Goal: Task Accomplishment & Management: Complete application form

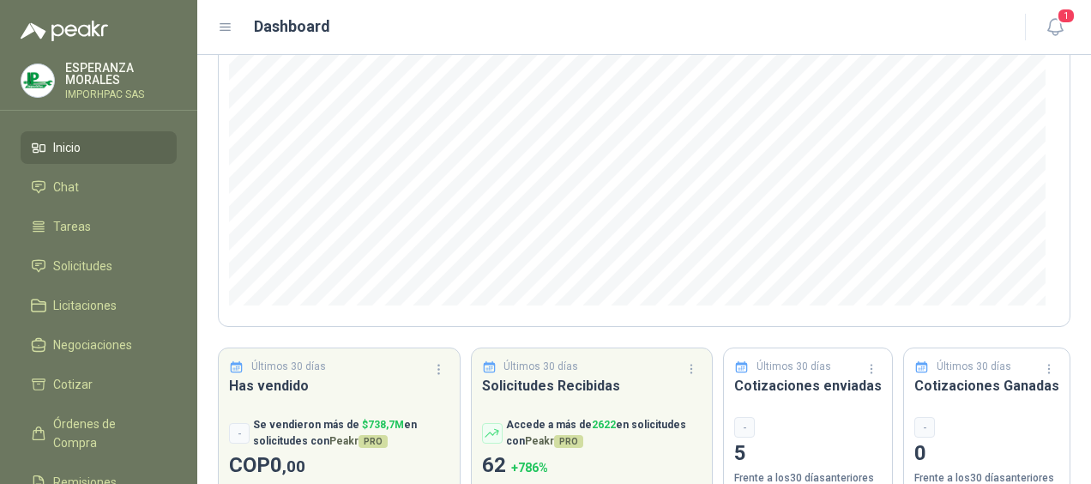
scroll to position [257, 0]
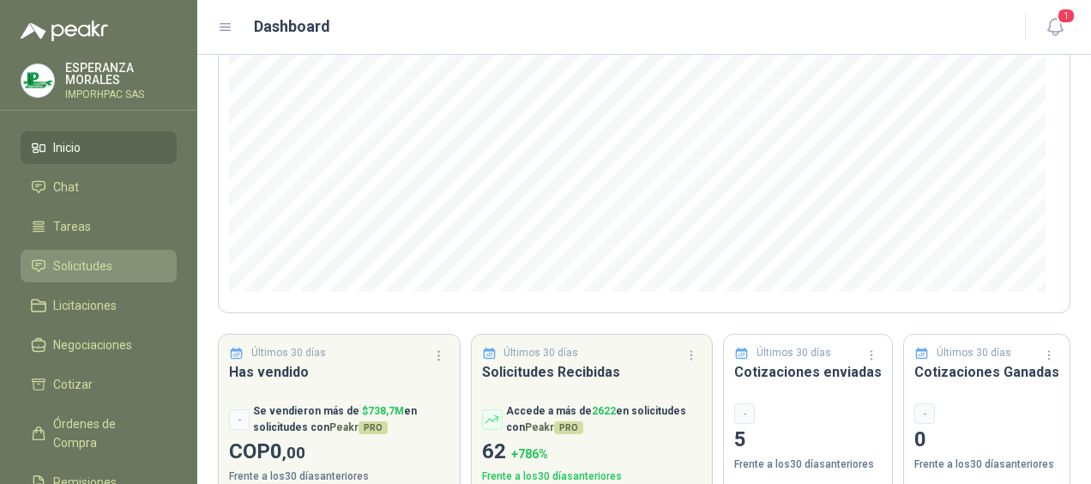
click at [82, 263] on span "Solicitudes" at bounding box center [82, 266] width 59 height 19
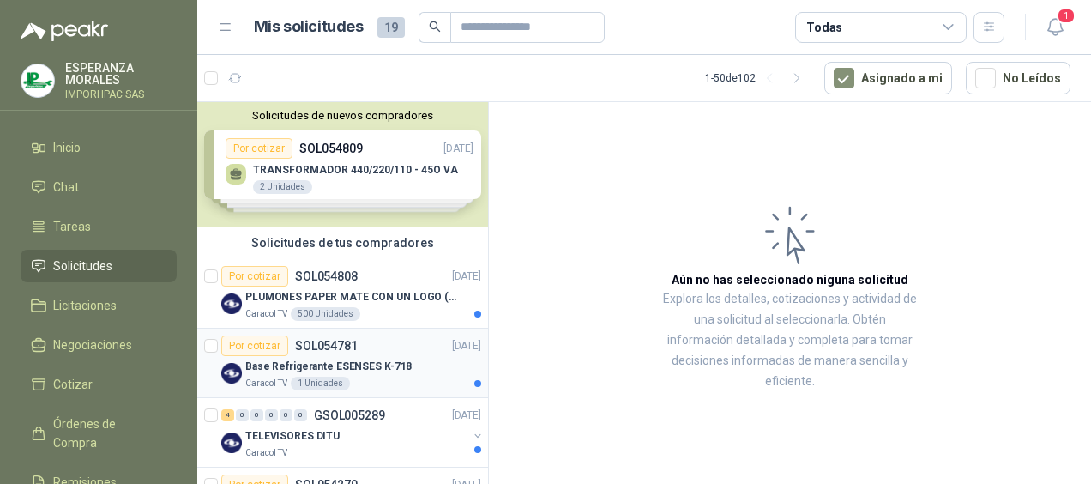
click at [294, 366] on p "Base Refrigerante ESENSES K-718" at bounding box center [328, 367] width 166 height 16
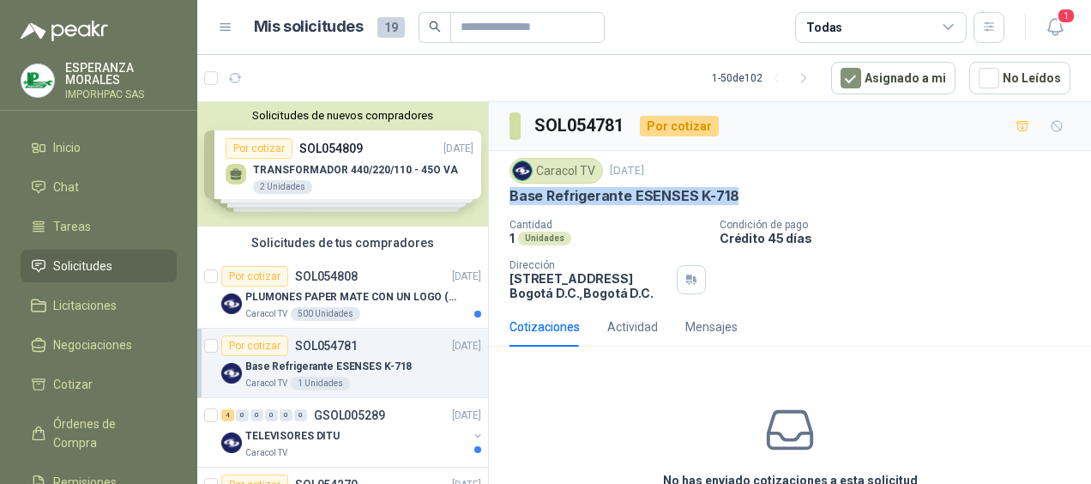
drag, startPoint x: 512, startPoint y: 187, endPoint x: 736, endPoint y: 194, distance: 224.0
click at [736, 194] on div "Base Refrigerante ESENSES K-718" at bounding box center [790, 196] width 561 height 18
drag, startPoint x: 736, startPoint y: 194, endPoint x: 666, endPoint y: 190, distance: 70.4
copy p "Base Refrigerante ESENSES K-718"
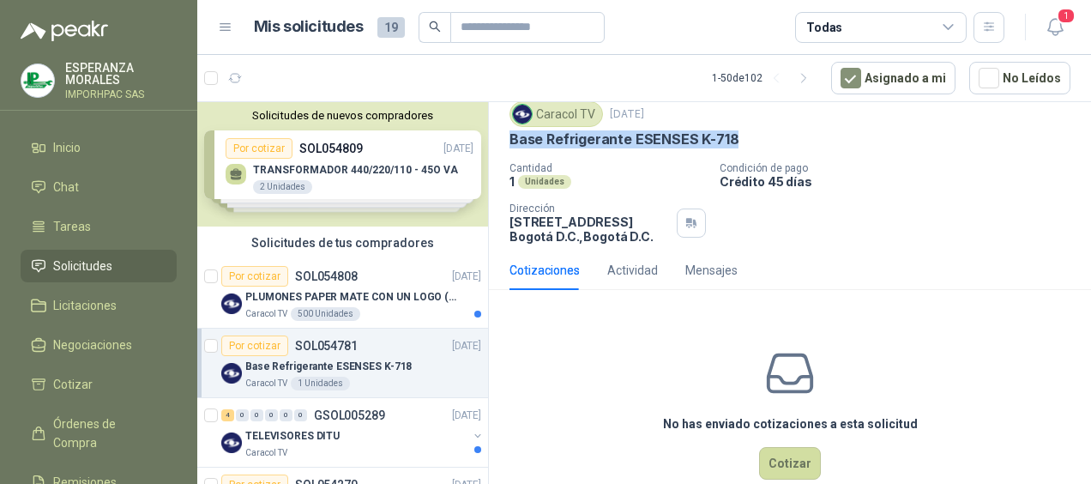
scroll to position [88, 0]
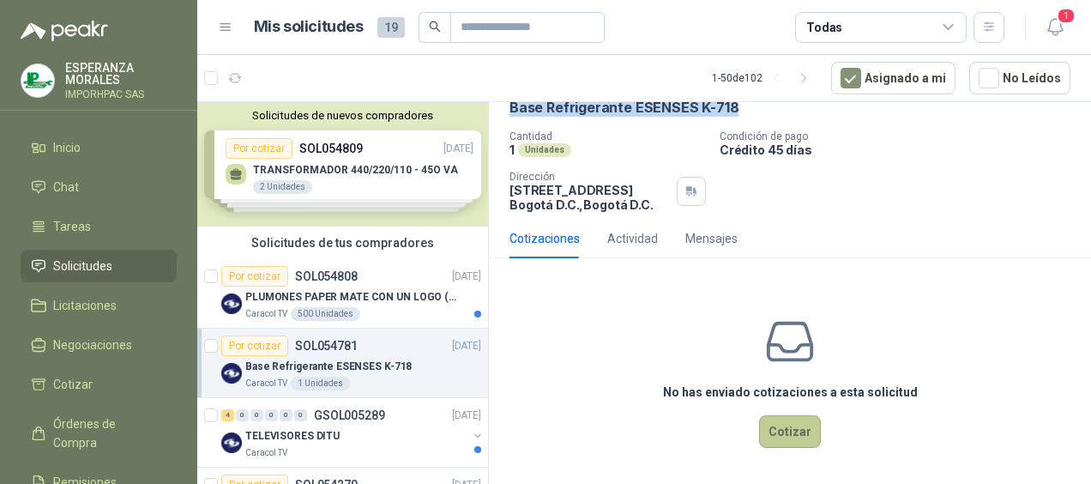
click at [777, 431] on button "Cotizar" at bounding box center [790, 431] width 62 height 33
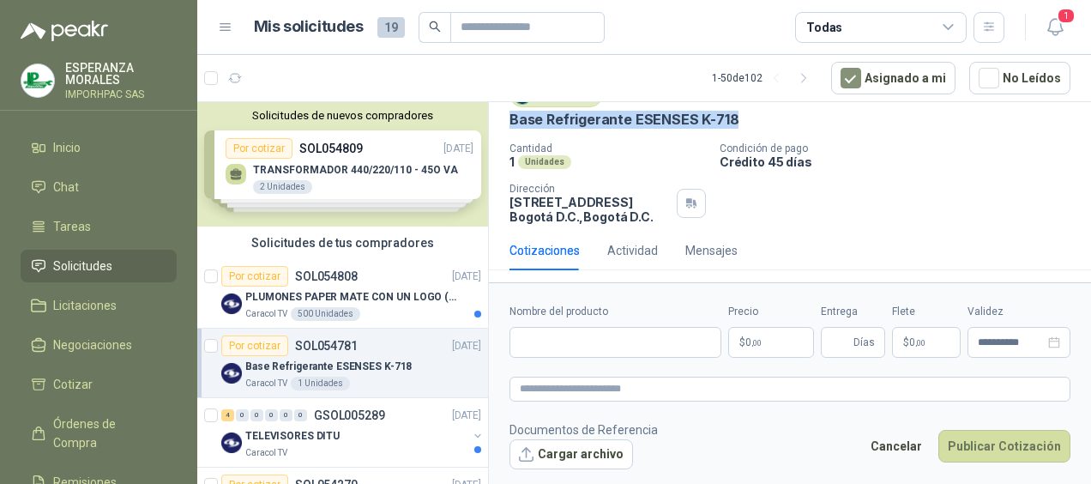
scroll to position [76, 0]
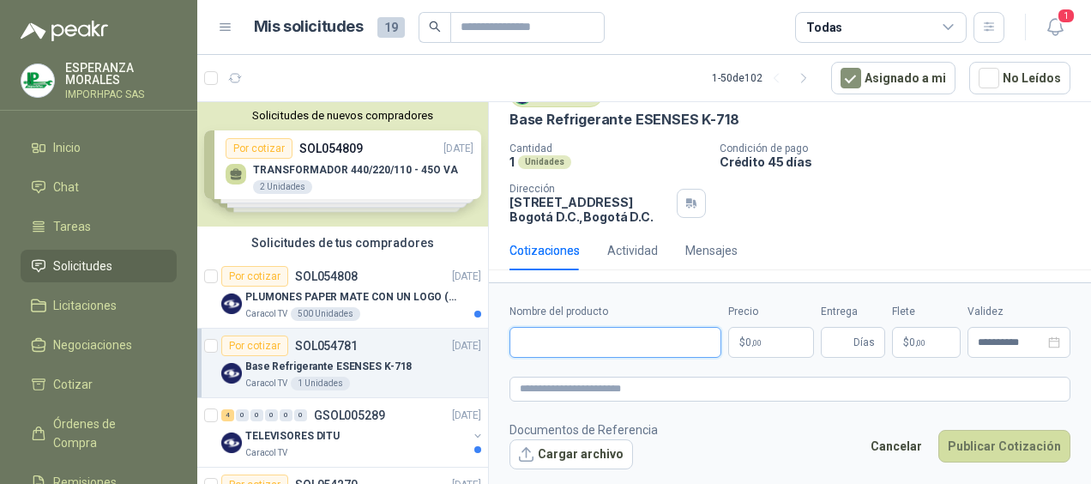
click at [533, 340] on input "Nombre del producto" at bounding box center [616, 342] width 212 height 31
type input "**********"
click at [755, 343] on span ",00" at bounding box center [757, 342] width 10 height 9
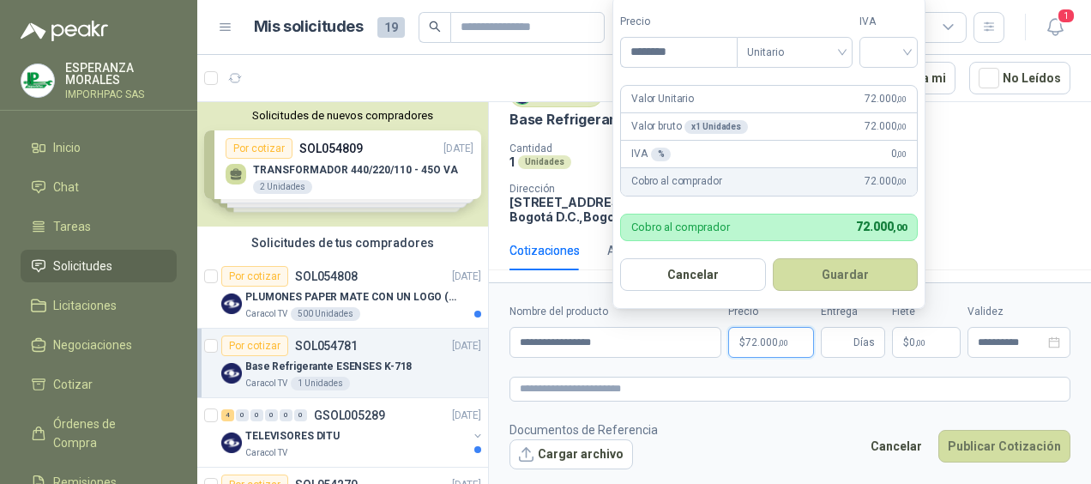
type input "********"
click at [908, 46] on input "search" at bounding box center [889, 51] width 38 height 26
click at [884, 89] on div "19%" at bounding box center [893, 89] width 32 height 19
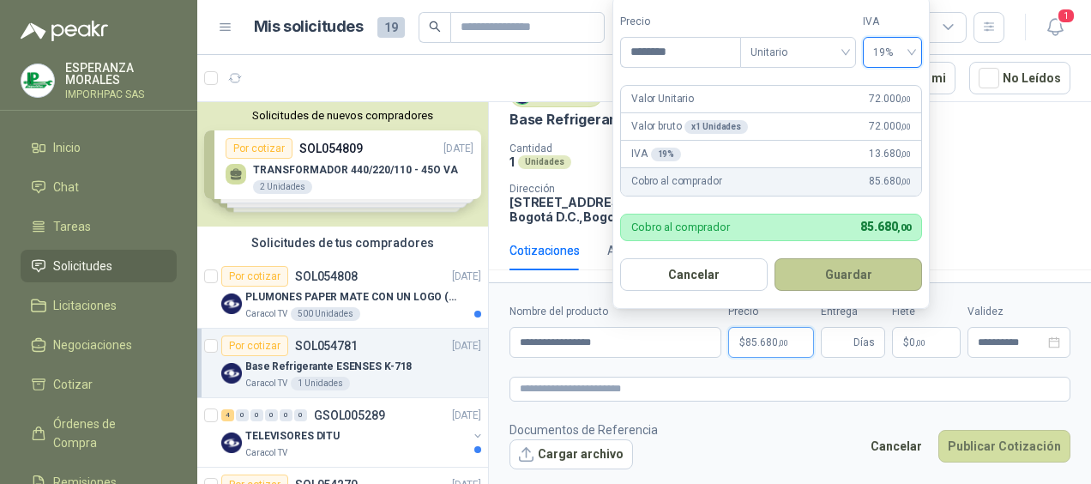
click at [848, 275] on button "Guardar" at bounding box center [849, 274] width 148 height 33
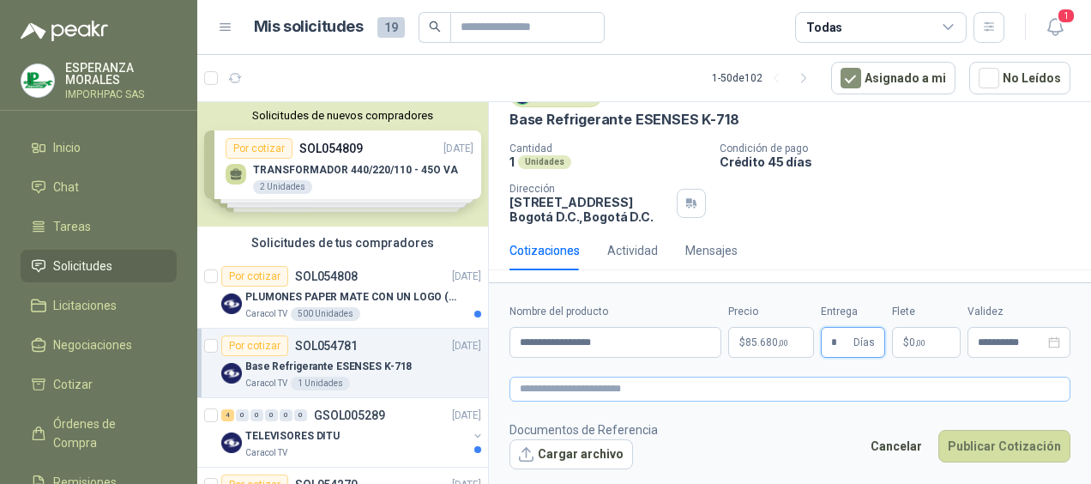
type input "*"
click at [613, 388] on textarea at bounding box center [790, 389] width 561 height 24
type textarea "*"
type textarea "**"
type textarea "***"
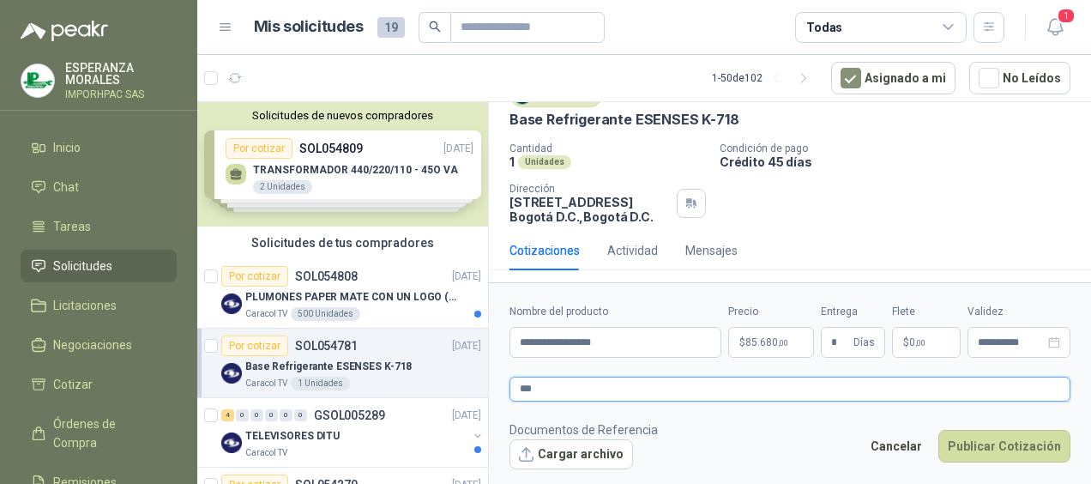
type textarea "****"
type textarea "*****"
type textarea "****"
type textarea "******"
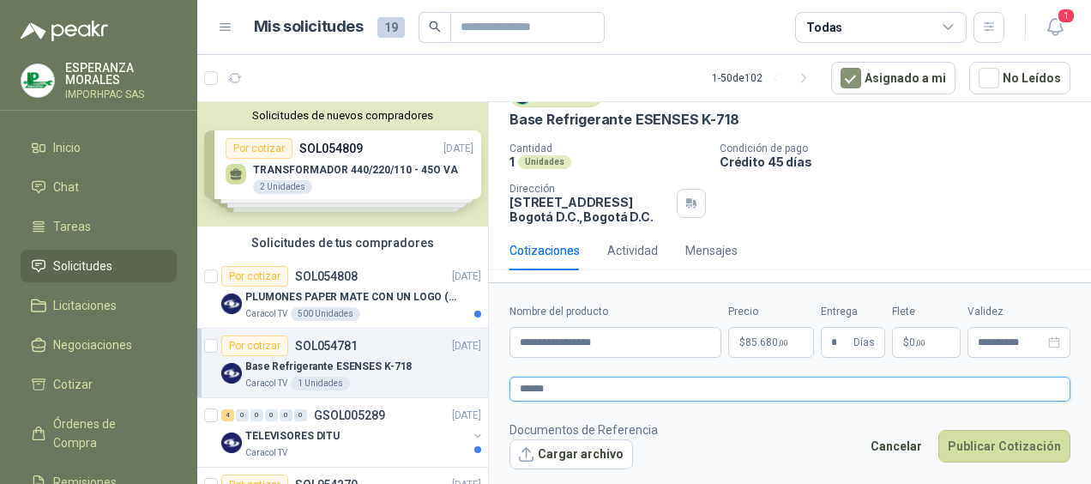
type textarea "*******"
type textarea "********"
type textarea "*********"
type textarea "**********"
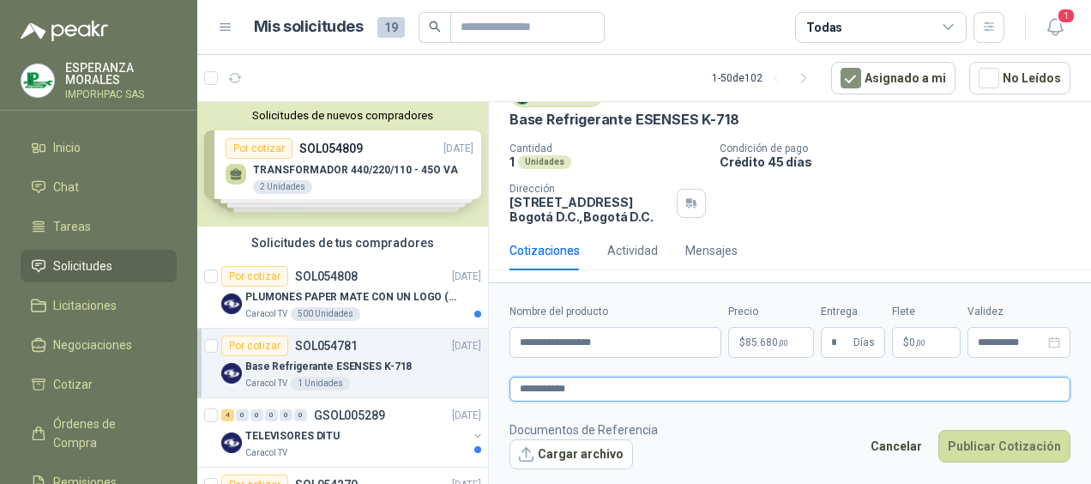
type textarea "**********"
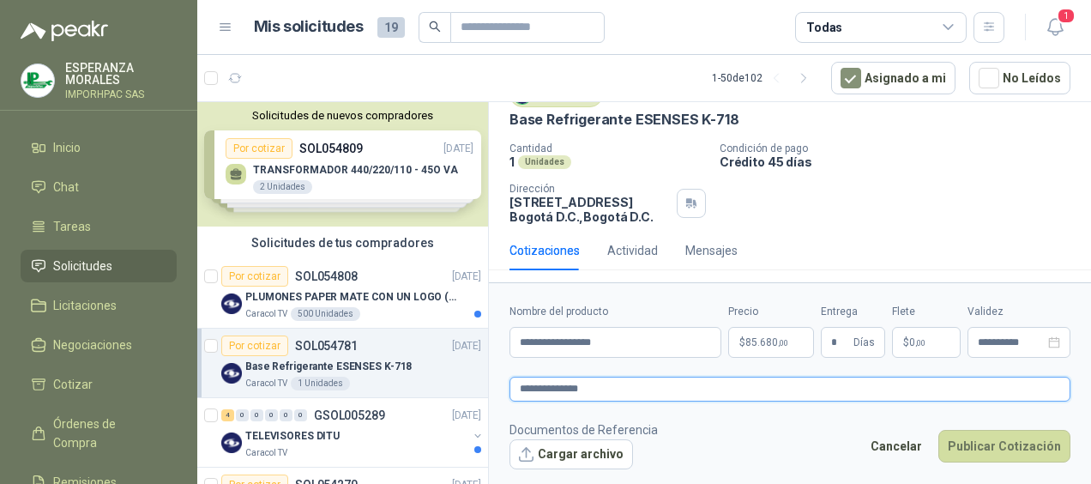
type textarea "**********"
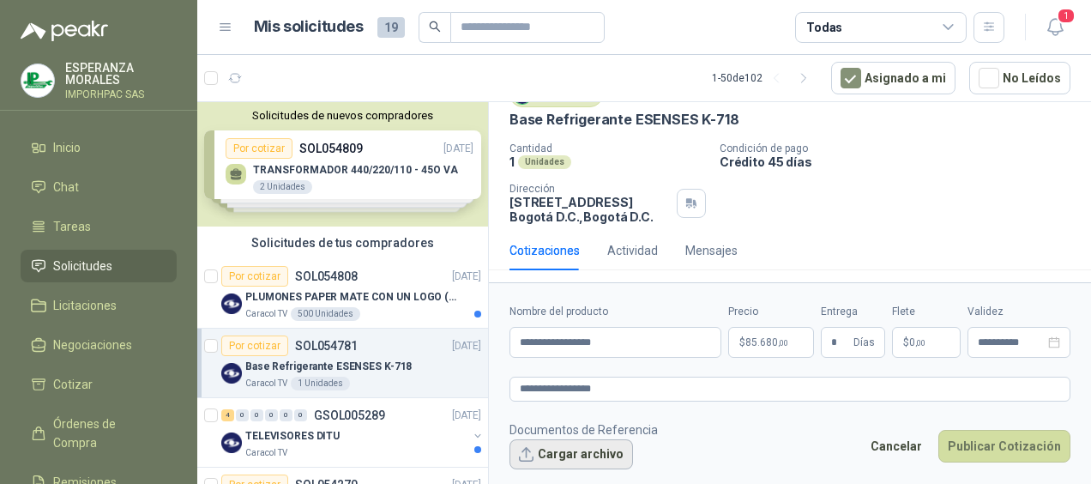
click at [571, 451] on button "Cargar archivo" at bounding box center [572, 454] width 124 height 31
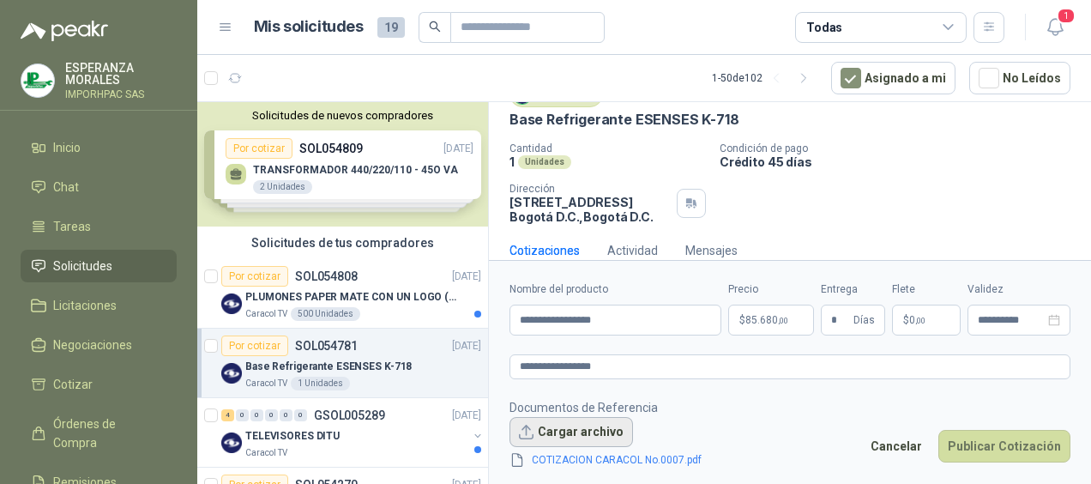
scroll to position [88, 0]
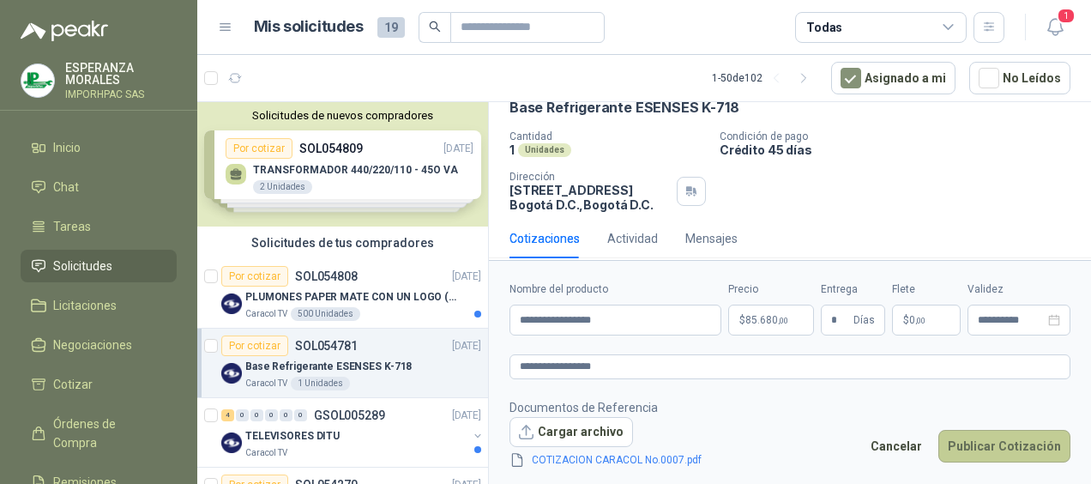
click at [996, 444] on button "Publicar Cotización" at bounding box center [1005, 446] width 132 height 33
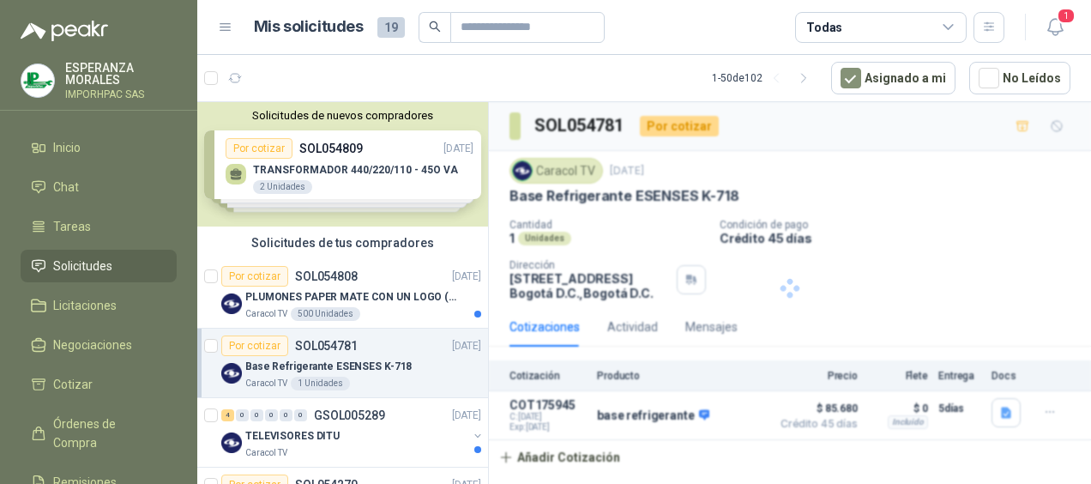
scroll to position [0, 0]
click at [265, 273] on div "Por cotizar" at bounding box center [254, 276] width 67 height 21
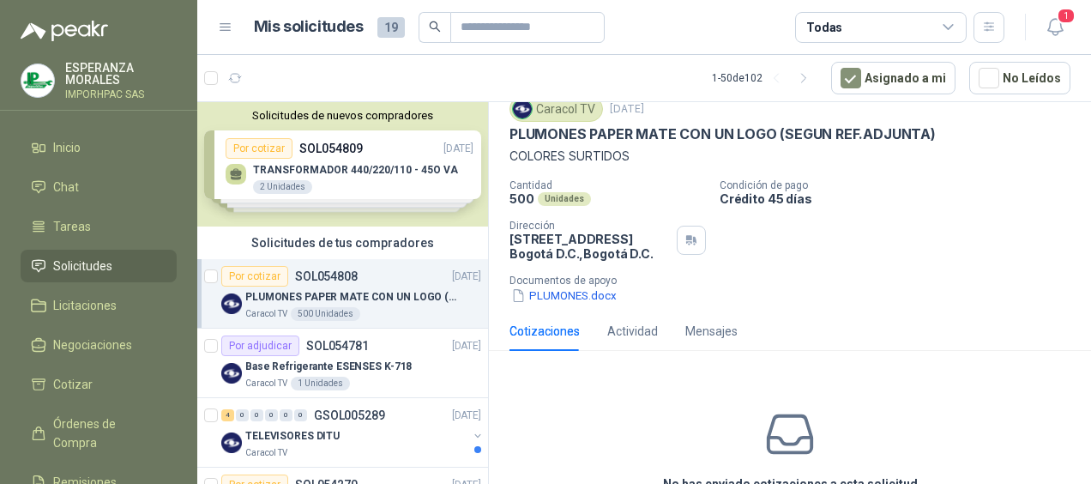
scroll to position [154, 0]
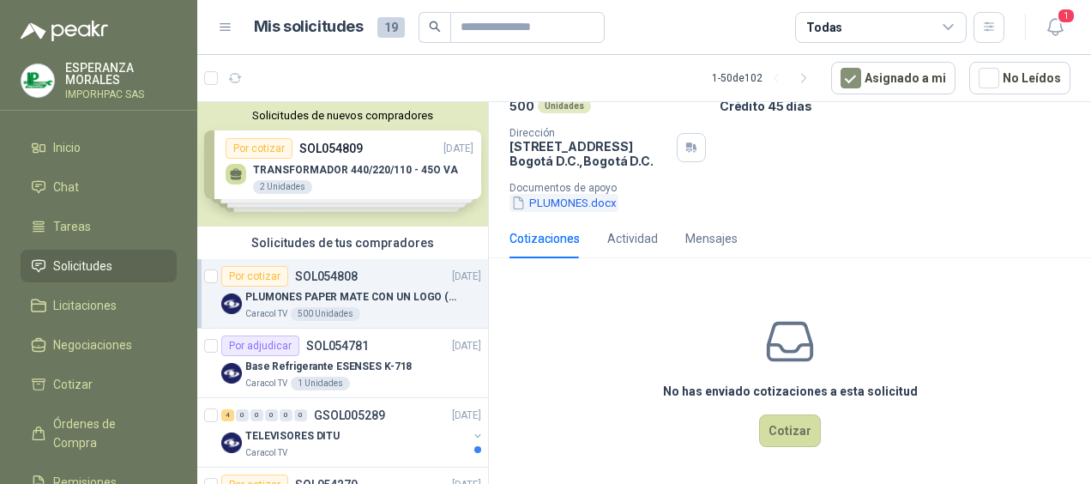
click at [515, 196] on icon "button" at bounding box center [518, 203] width 15 height 15
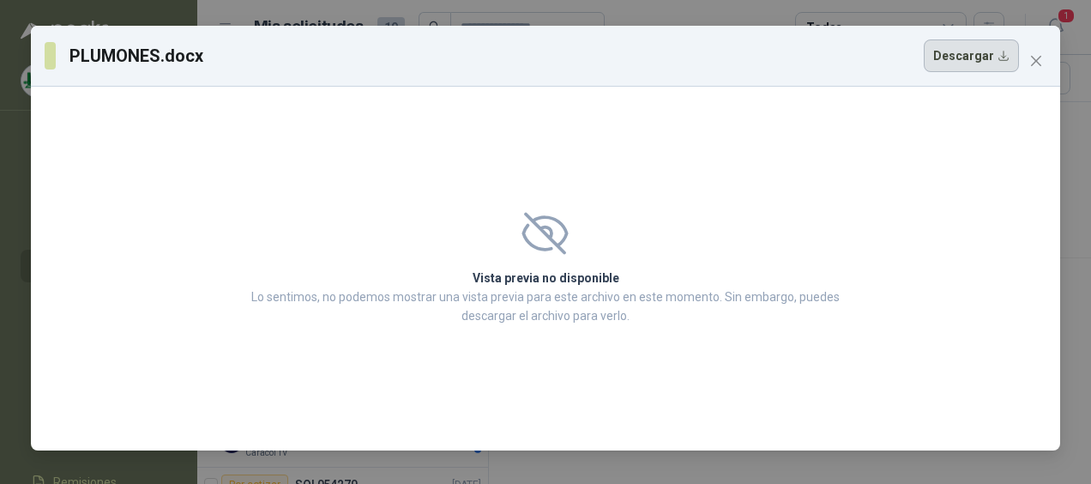
click at [984, 50] on button "Descargar" at bounding box center [971, 55] width 95 height 33
click at [1031, 55] on icon "close" at bounding box center [1037, 61] width 14 height 14
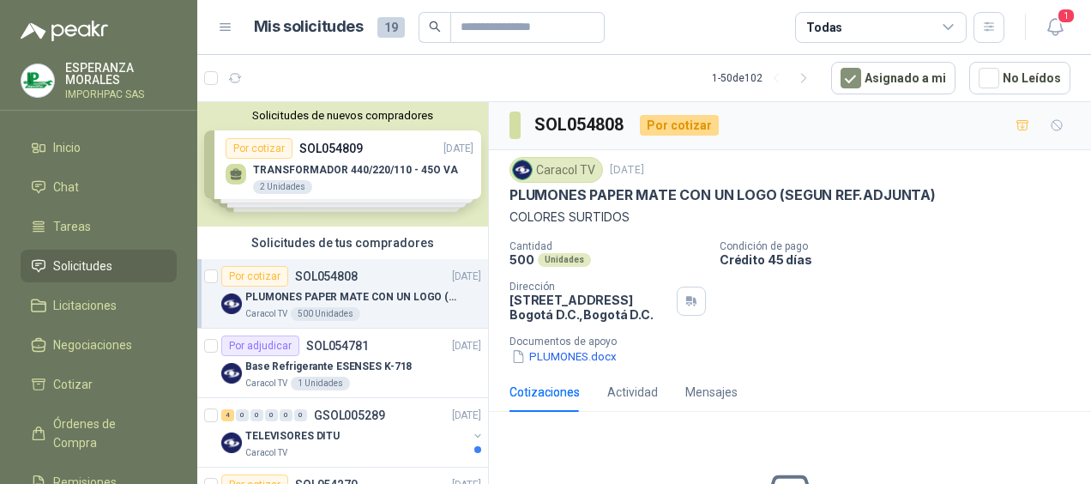
scroll to position [0, 0]
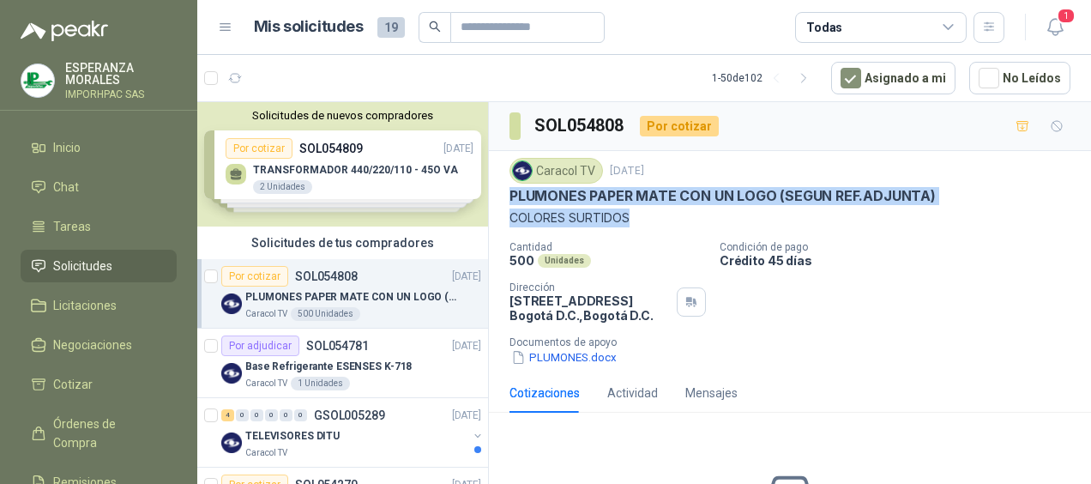
drag, startPoint x: 507, startPoint y: 189, endPoint x: 894, endPoint y: 208, distance: 387.4
click at [894, 208] on div "Caracol TV [DATE] PLUMONES PAPER MATE CON UN LOGO (SEGUN REF.ADJUNTA) COLORES S…" at bounding box center [790, 262] width 602 height 222
copy div "PLUMONES PAPER MATE CON UN LOGO (SEGUN REF.ADJUNTA) COLORES SURTIDOS"
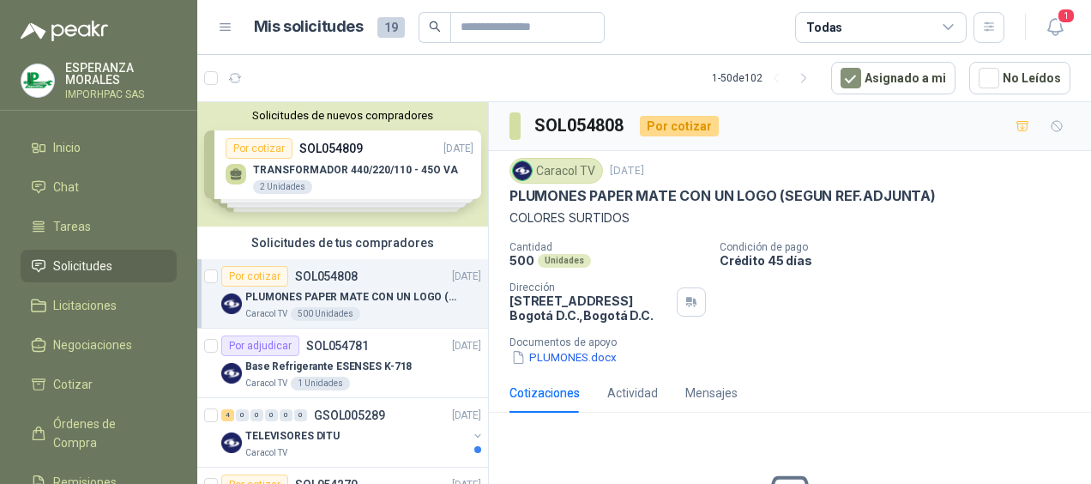
click at [703, 336] on p "Documentos de apoyo" at bounding box center [797, 342] width 575 height 12
click at [75, 263] on span "Solicitudes" at bounding box center [82, 266] width 59 height 19
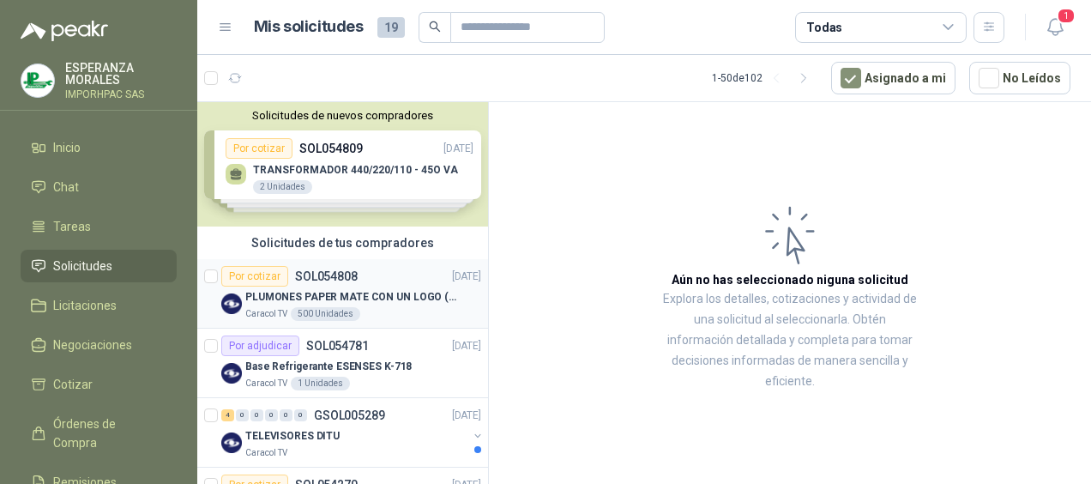
click at [251, 272] on div "Por cotizar" at bounding box center [254, 276] width 67 height 21
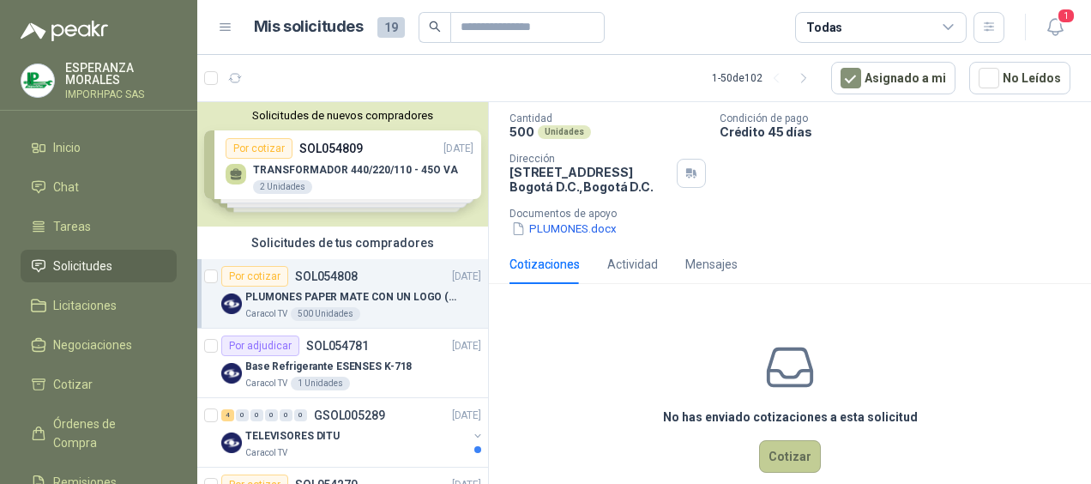
scroll to position [154, 0]
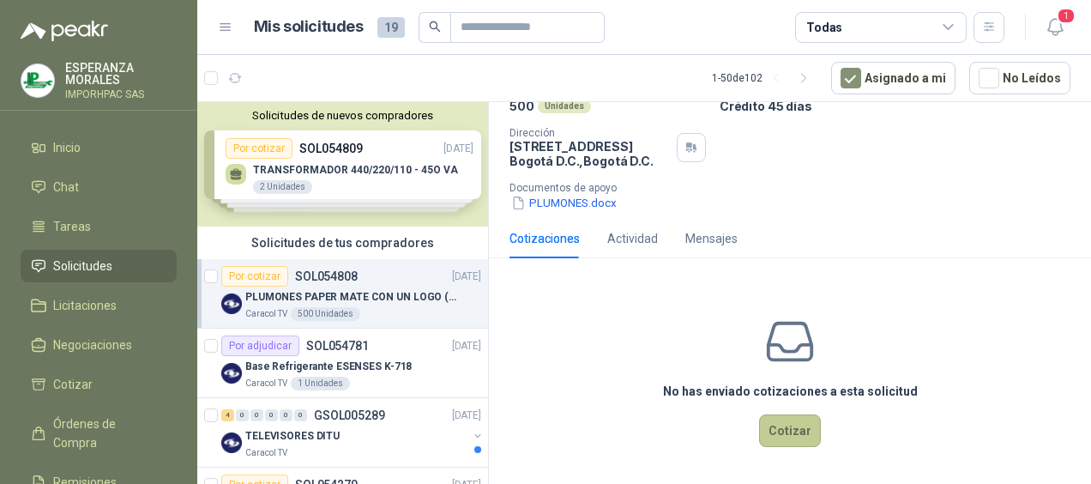
click at [782, 422] on button "Cotizar" at bounding box center [790, 430] width 62 height 33
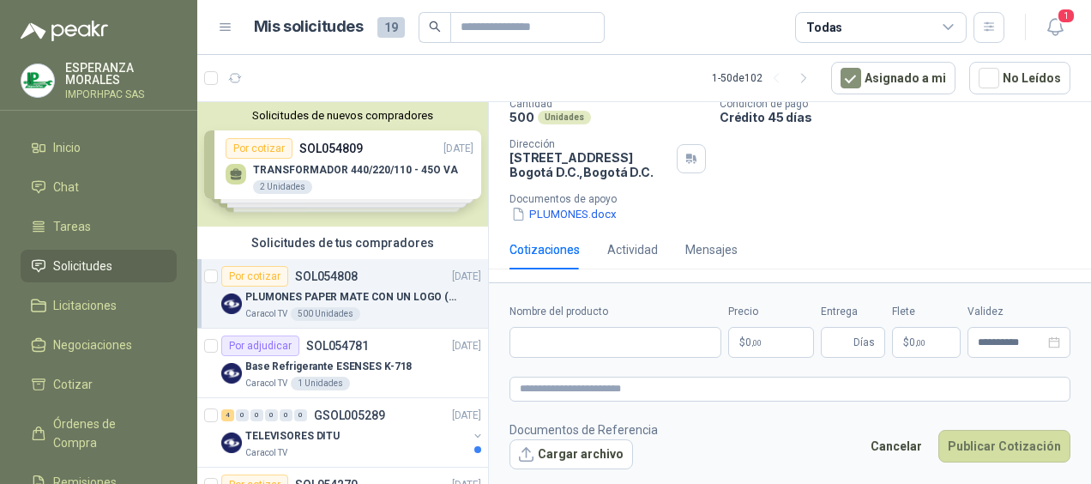
scroll to position [142, 0]
click at [527, 341] on input "Nombre del producto" at bounding box center [616, 342] width 212 height 31
type input "********"
click at [764, 368] on form "**********" at bounding box center [790, 386] width 602 height 208
click at [803, 340] on p "$ 0 ,00" at bounding box center [771, 342] width 86 height 31
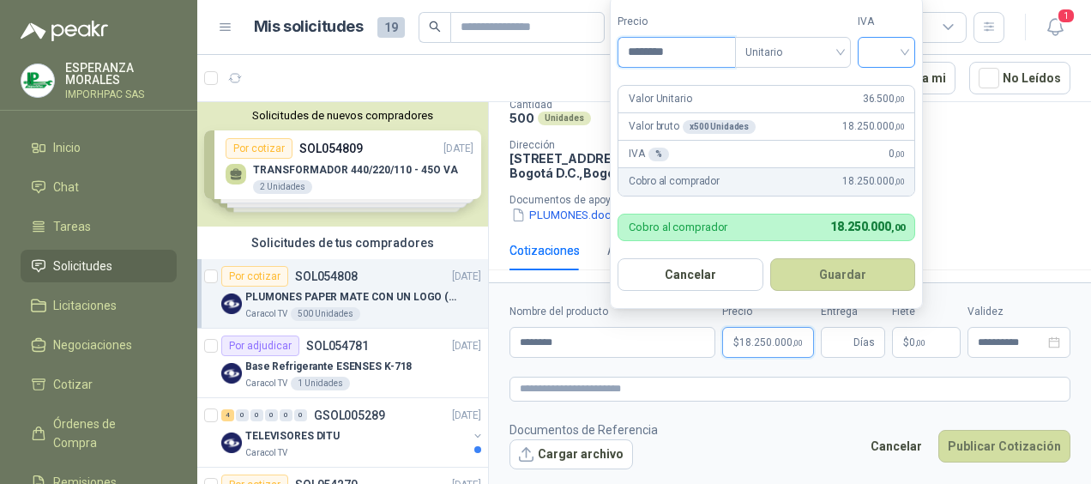
click at [910, 52] on div at bounding box center [887, 52] width 58 height 31
drag, startPoint x: 886, startPoint y: 91, endPoint x: 892, endPoint y: 125, distance: 34.8
click at [885, 91] on div "19%" at bounding box center [891, 89] width 32 height 19
click at [699, 125] on div "x 500 Unidades" at bounding box center [719, 127] width 73 height 14
click at [693, 129] on div "x 500 Unidades" at bounding box center [719, 127] width 73 height 14
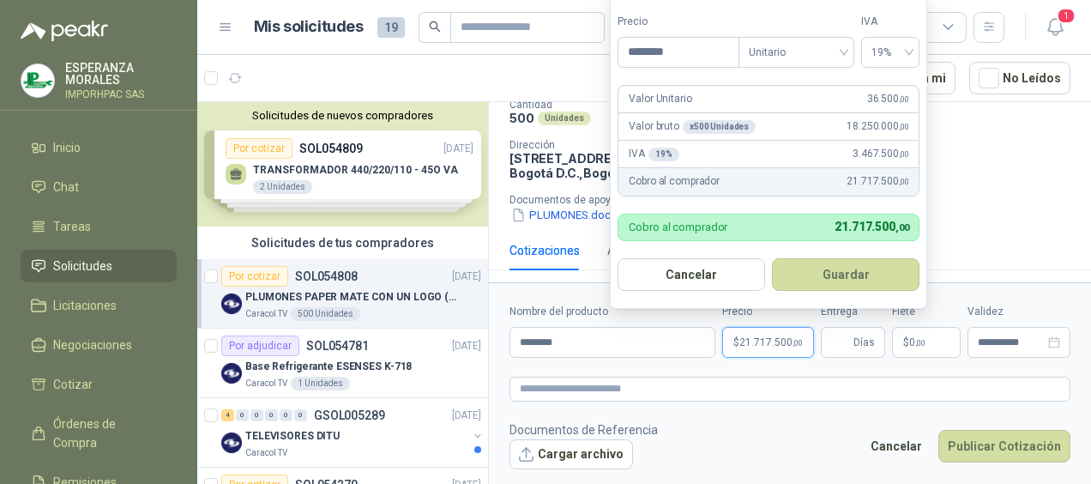
click at [740, 122] on div "x 500 Unidades" at bounding box center [719, 127] width 73 height 14
click at [686, 117] on div "Valor bruto x 500 Unidades 18.250.000 ,00" at bounding box center [769, 126] width 300 height 27
click at [671, 130] on p "Valor bruto x 500 Unidades" at bounding box center [692, 126] width 127 height 16
drag, startPoint x: 671, startPoint y: 130, endPoint x: 787, endPoint y: 123, distance: 116.1
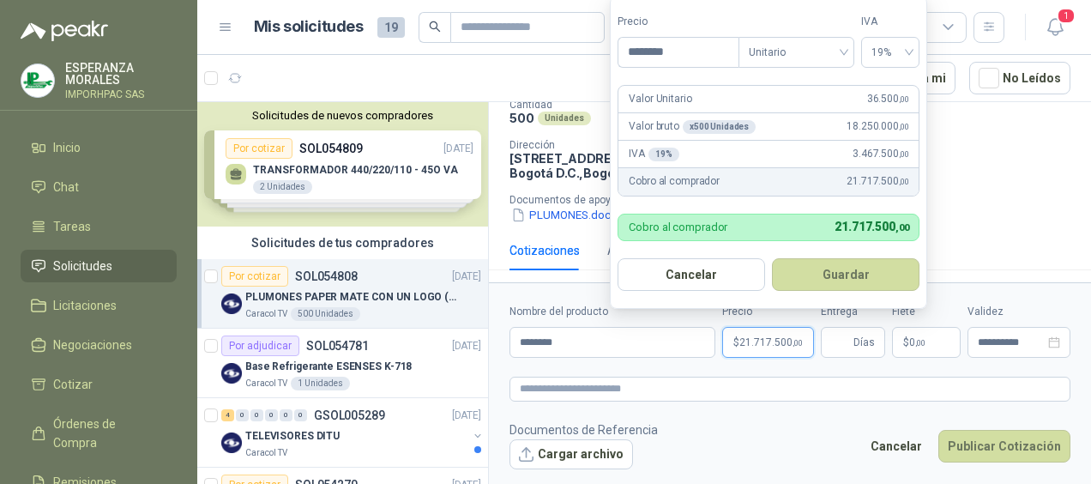
click at [787, 123] on div "Valor bruto x 500 Unidades 18.250.000 ,00" at bounding box center [769, 126] width 300 height 27
click at [746, 134] on div "x 500 Unidades" at bounding box center [719, 127] width 73 height 14
click at [745, 125] on div "x 500 Unidades" at bounding box center [719, 127] width 73 height 14
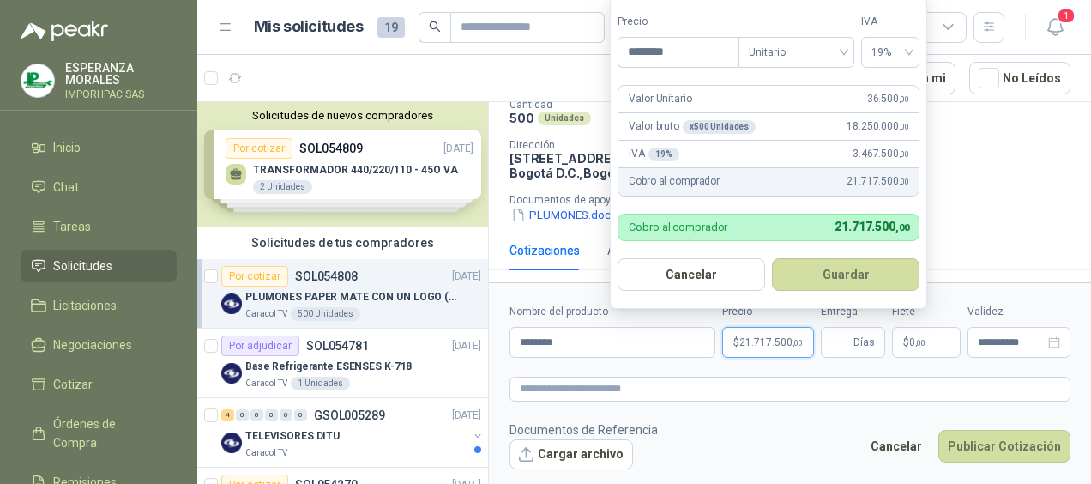
click at [635, 103] on p "Valor Unitario" at bounding box center [660, 99] width 63 height 16
click at [710, 268] on button "Cancelar" at bounding box center [692, 274] width 148 height 33
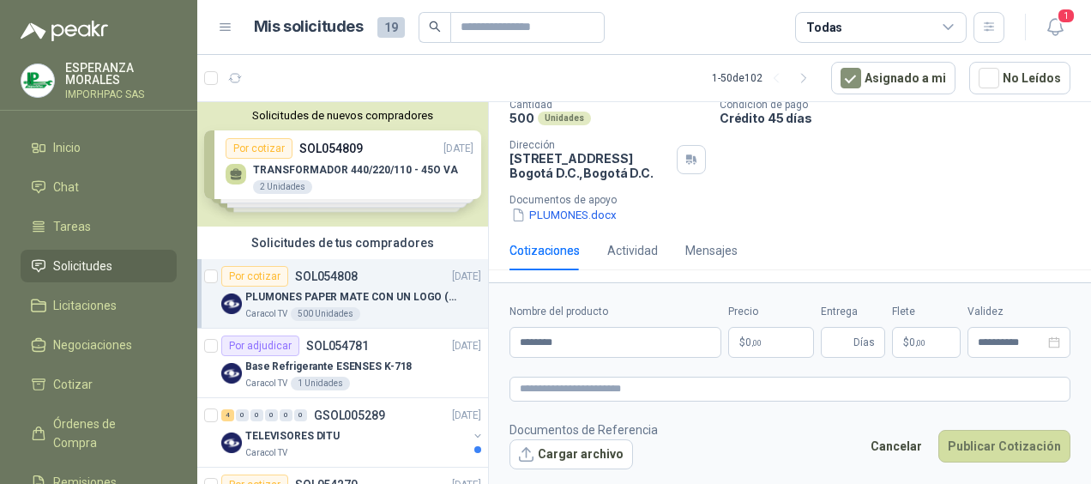
scroll to position [0, 0]
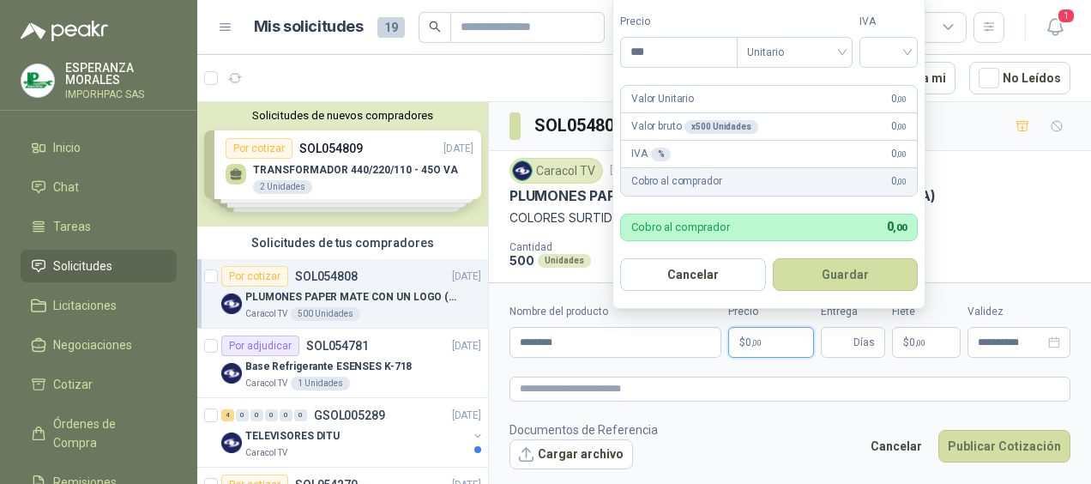
click at [770, 346] on p "$ 0 ,00" at bounding box center [771, 342] width 86 height 31
click at [643, 55] on input "***" at bounding box center [679, 52] width 116 height 29
type input "*******"
click at [908, 46] on input "search" at bounding box center [889, 51] width 38 height 26
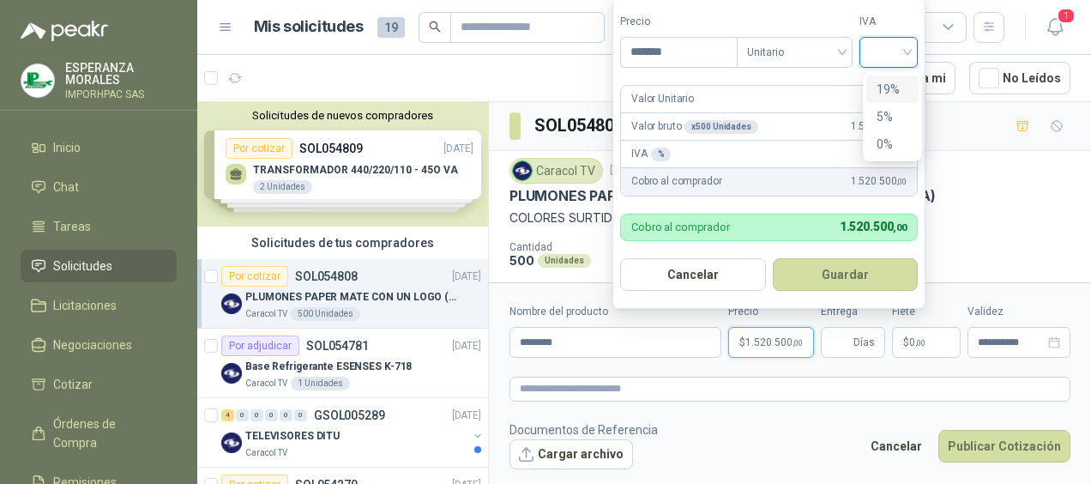
click at [884, 88] on div "19%" at bounding box center [893, 89] width 32 height 19
click at [690, 120] on p "Valor bruto x 500 Unidades" at bounding box center [694, 126] width 127 height 16
click at [627, 132] on div "Valor bruto x 500 Unidades 1.520.500 ,00" at bounding box center [771, 126] width 300 height 27
click at [625, 132] on div "Valor bruto x 500 Unidades 1.520.500 ,00" at bounding box center [771, 126] width 300 height 27
click at [710, 91] on div "Valor Unitario 3.041 ,00" at bounding box center [771, 99] width 300 height 27
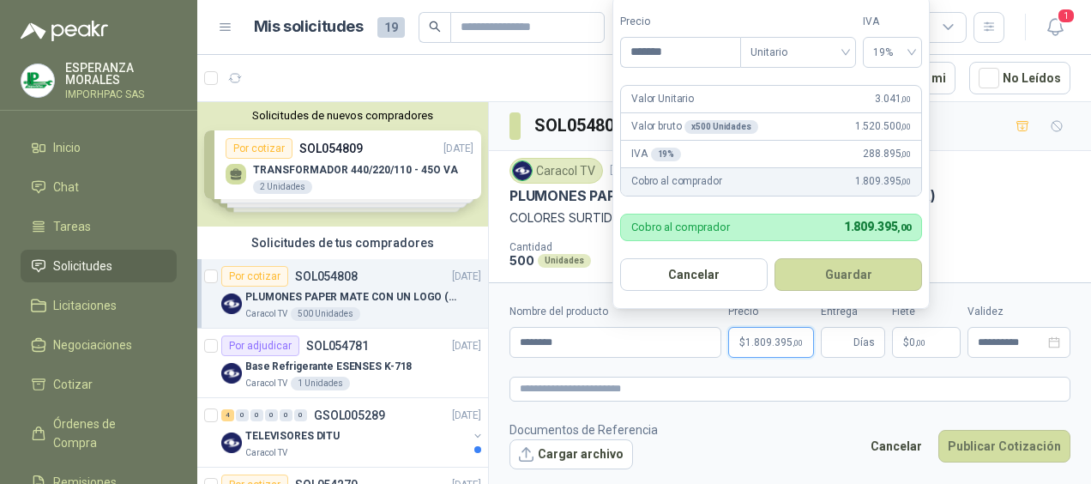
click at [704, 93] on div "Valor Unitario 3.041 ,00" at bounding box center [771, 99] width 300 height 27
click at [695, 106] on div "Valor Unitario 3.041 ,00" at bounding box center [771, 99] width 300 height 27
drag, startPoint x: 698, startPoint y: 130, endPoint x: 766, endPoint y: 133, distance: 68.7
click at [766, 133] on div "Valor bruto x 500 Unidades 1.520.500 ,00" at bounding box center [771, 126] width 300 height 27
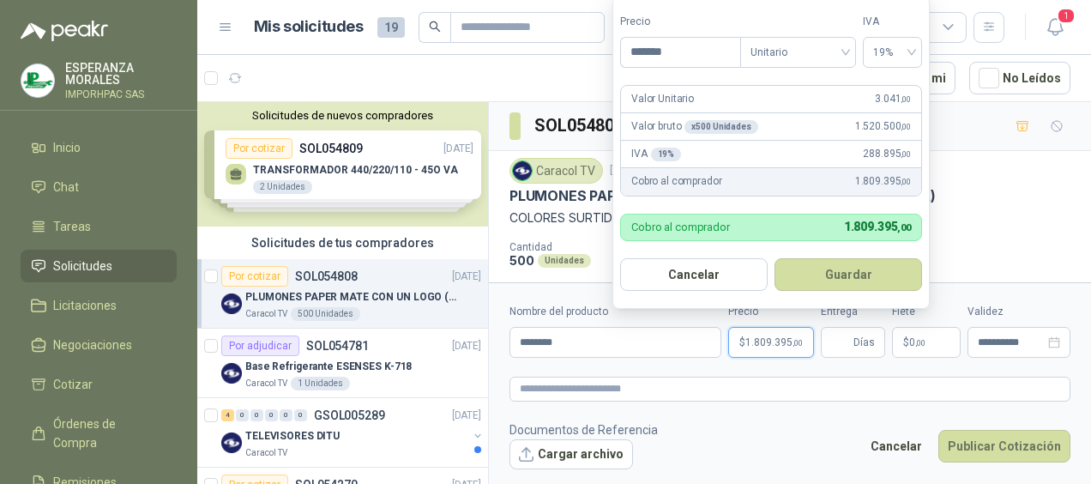
click at [1011, 209] on p "COLORES SURTIDOS" at bounding box center [790, 217] width 561 height 19
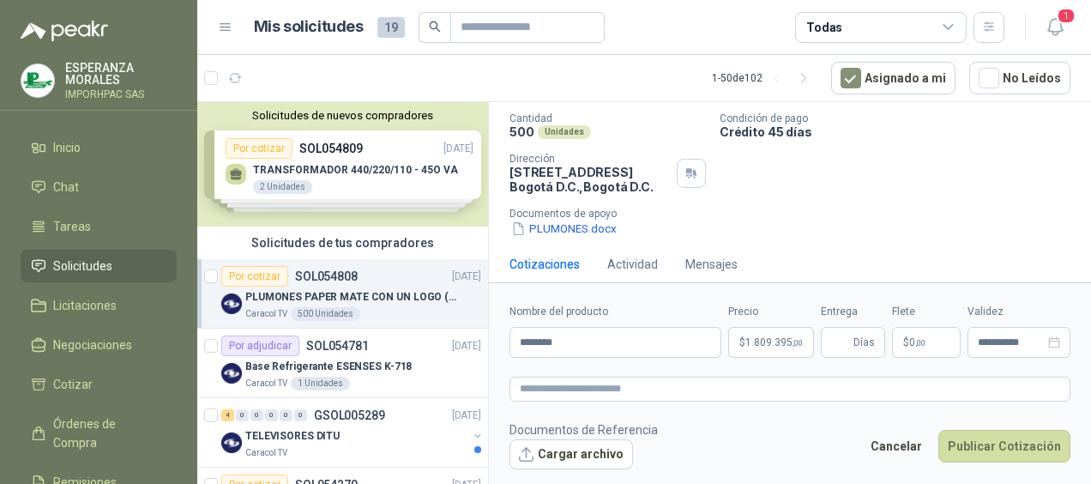
scroll to position [142, 0]
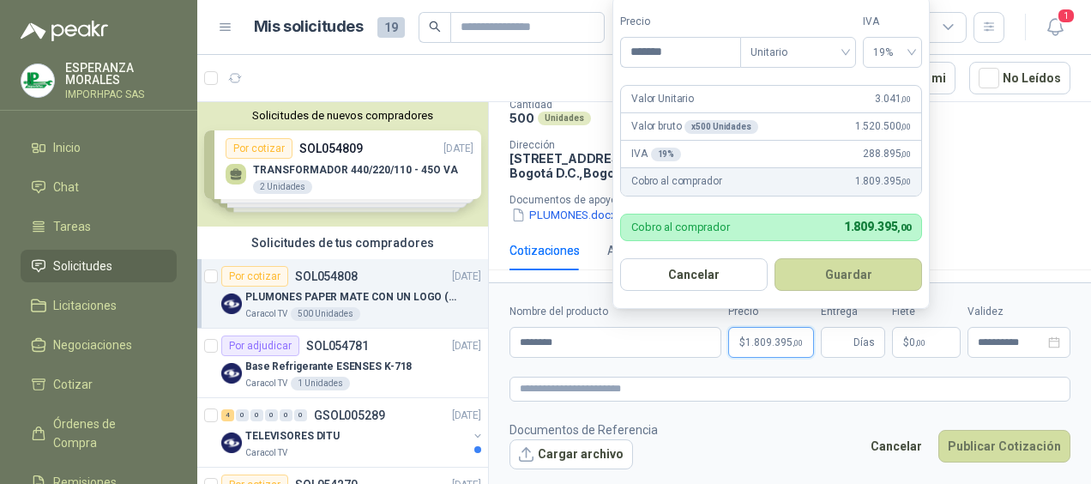
click at [756, 347] on span "1.809.395 ,00" at bounding box center [774, 342] width 57 height 10
click at [915, 50] on div "19%" at bounding box center [892, 52] width 59 height 31
drag, startPoint x: 881, startPoint y: 88, endPoint x: 884, endPoint y: 106, distance: 19.0
click at [881, 89] on div "19%" at bounding box center [893, 89] width 32 height 19
click at [872, 344] on span "Días" at bounding box center [864, 342] width 21 height 29
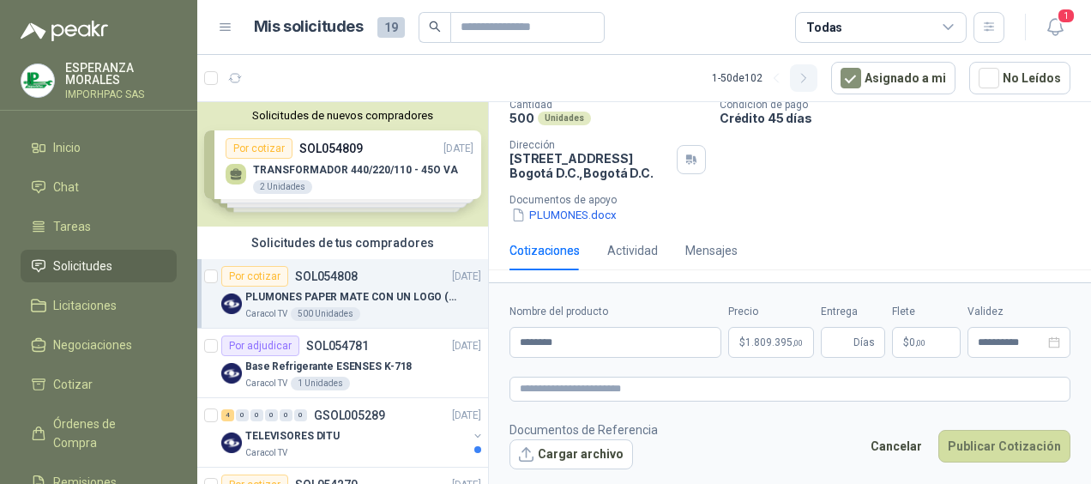
click at [818, 69] on button "button" at bounding box center [803, 77] width 27 height 27
